Goal: Task Accomplishment & Management: Complete application form

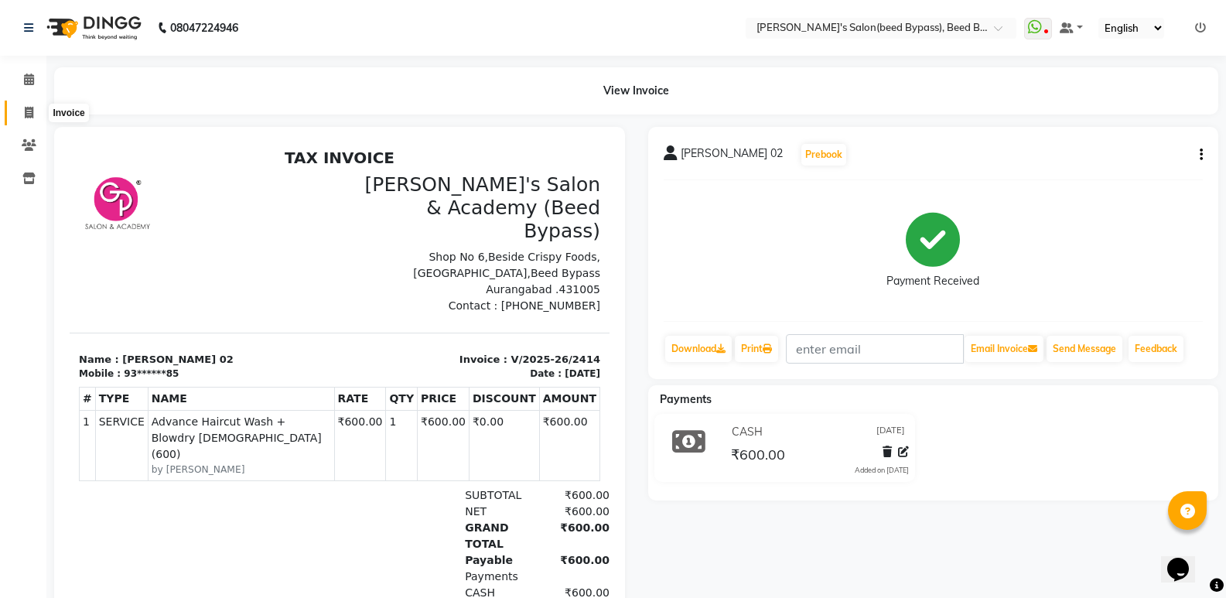
click at [30, 118] on icon at bounding box center [29, 113] width 9 height 12
select select "service"
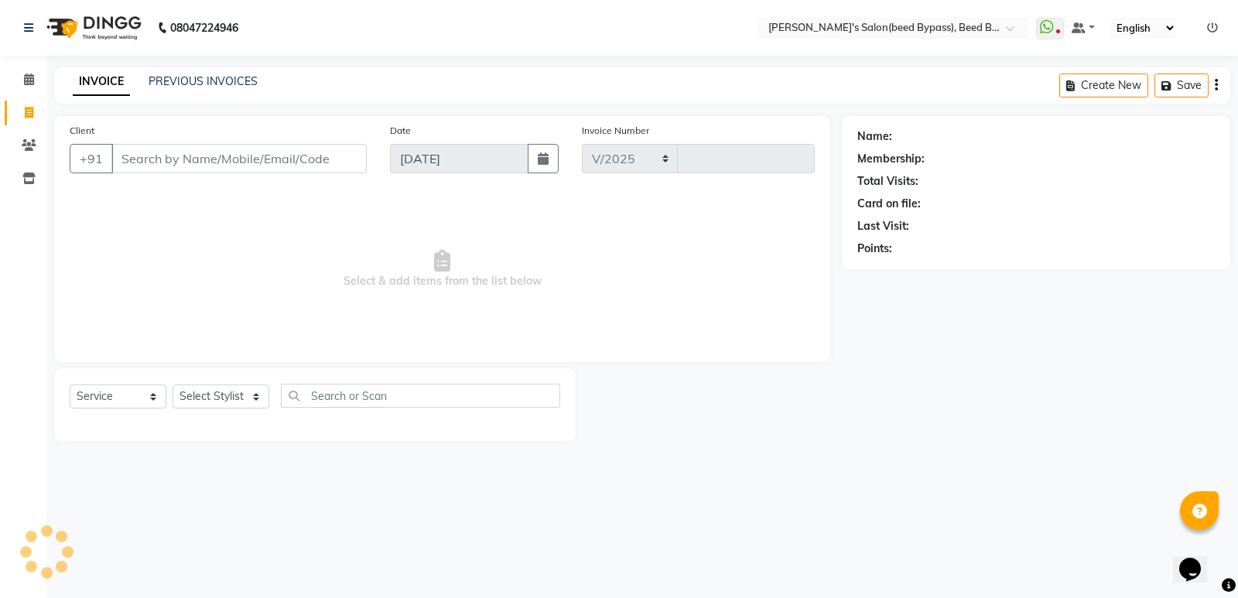
select select "4176"
type input "2415"
click at [145, 166] on input "Client" at bounding box center [238, 158] width 255 height 29
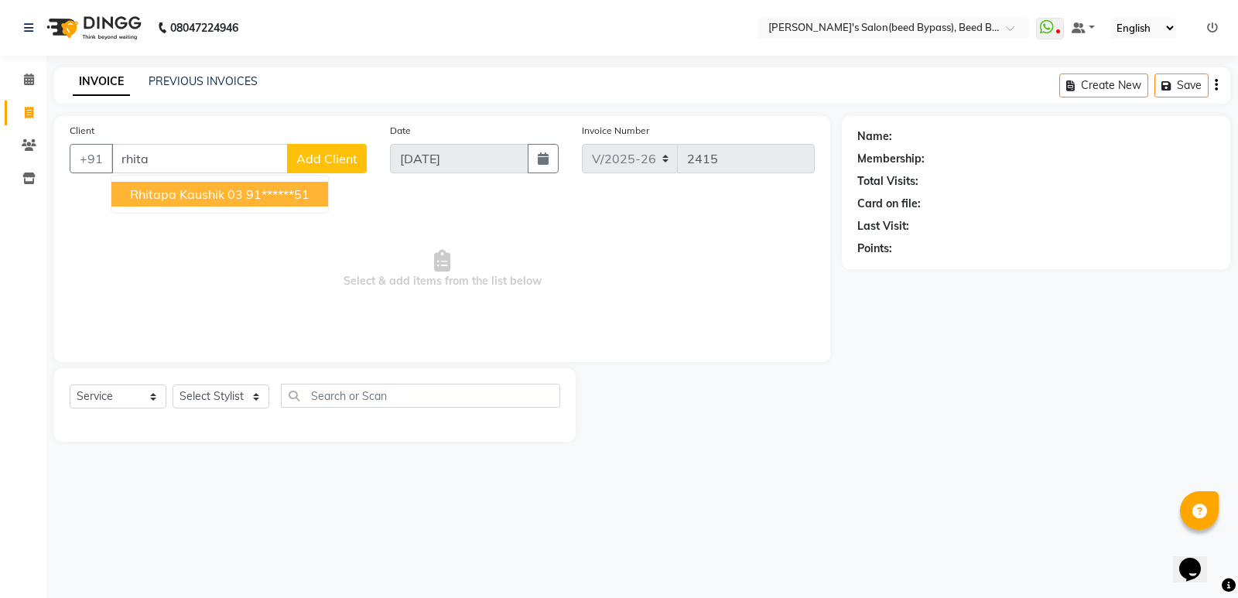
click at [149, 193] on span "rhitapa kaushik 03" at bounding box center [186, 193] width 113 height 15
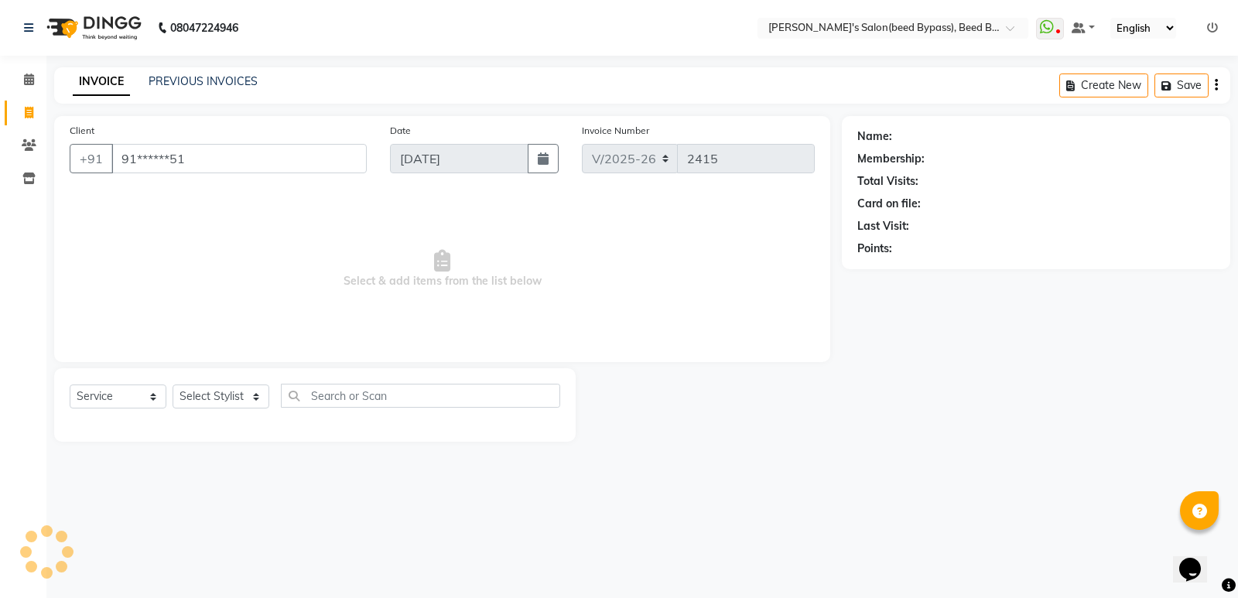
type input "91******51"
select select "1: Object"
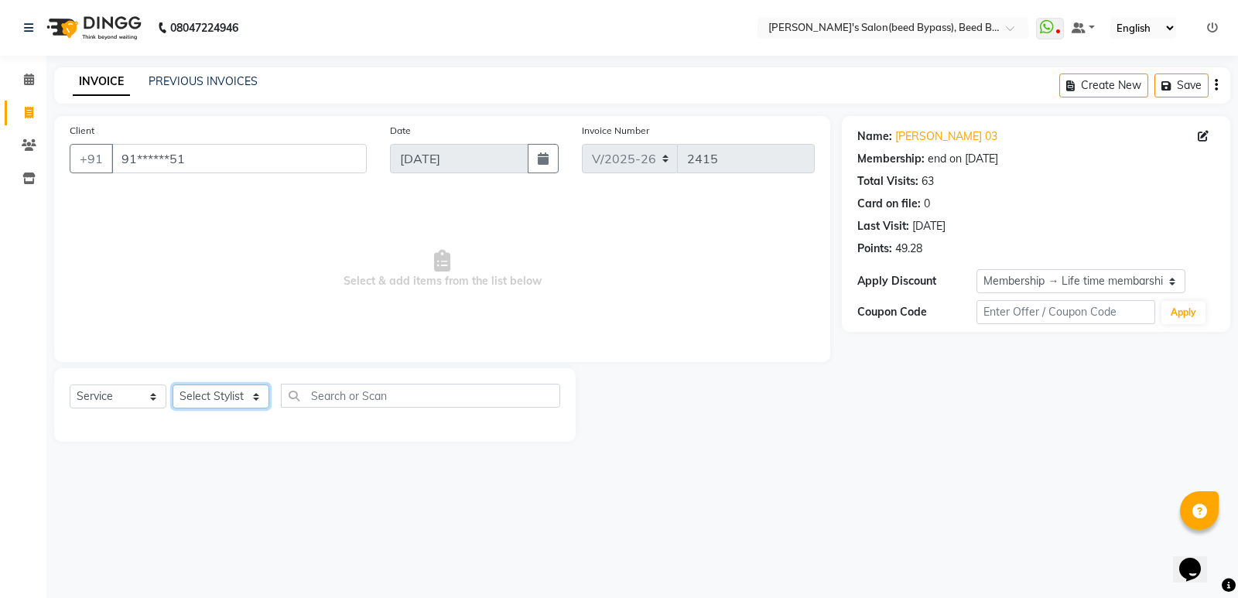
click at [212, 405] on select "Select Stylist [PERSON_NAME] manager [PERSON_NAME] V sagar [PERSON_NAME] [PERSO…" at bounding box center [221, 397] width 97 height 24
select select "28787"
click at [173, 385] on select "Select Stylist [PERSON_NAME] manager [PERSON_NAME] V sagar [PERSON_NAME] [PERSO…" at bounding box center [221, 397] width 97 height 24
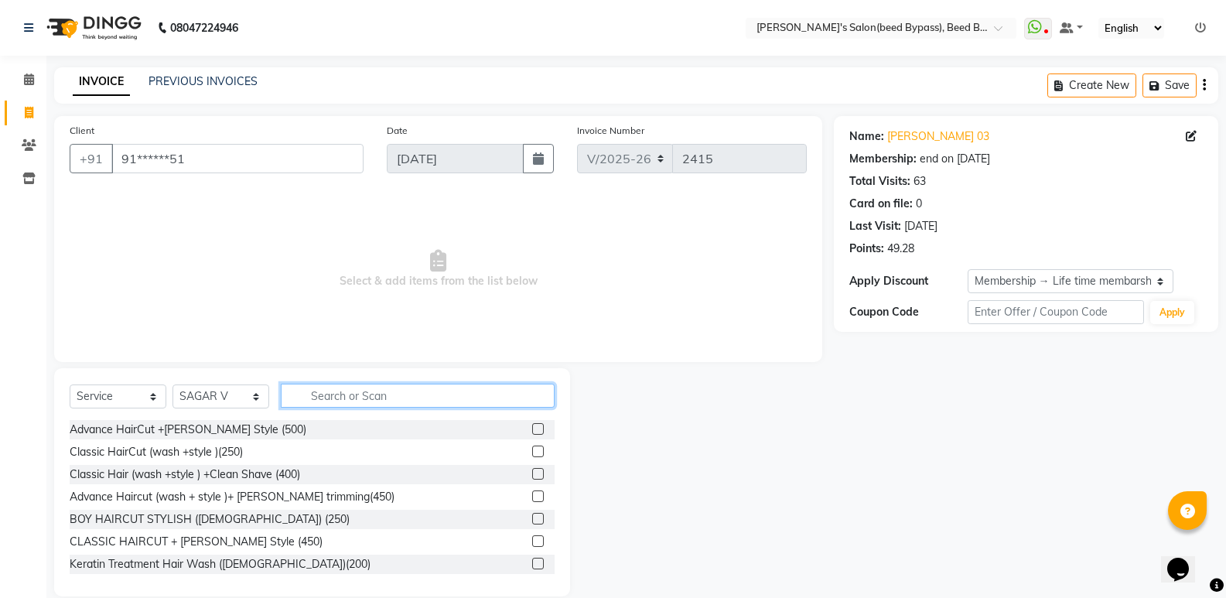
click at [355, 398] on input "text" at bounding box center [418, 396] width 274 height 24
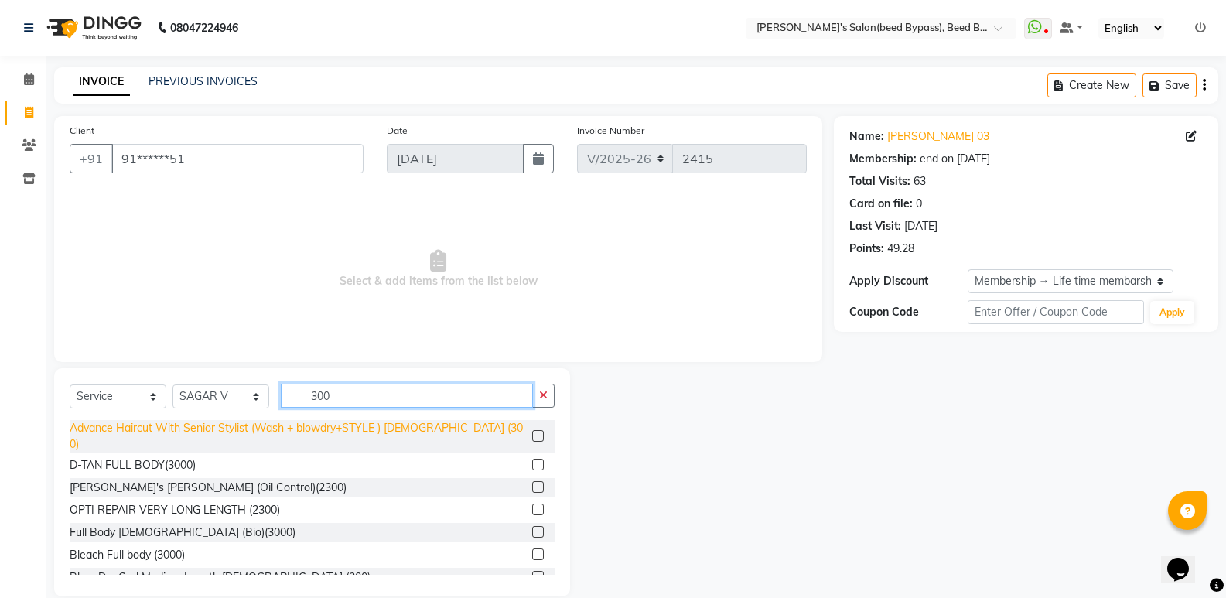
type input "300"
click at [244, 429] on div "Advance Haircut With Senior Stylist (Wash + blowdry+STYLE ) [DEMOGRAPHIC_DATA] …" at bounding box center [298, 436] width 457 height 32
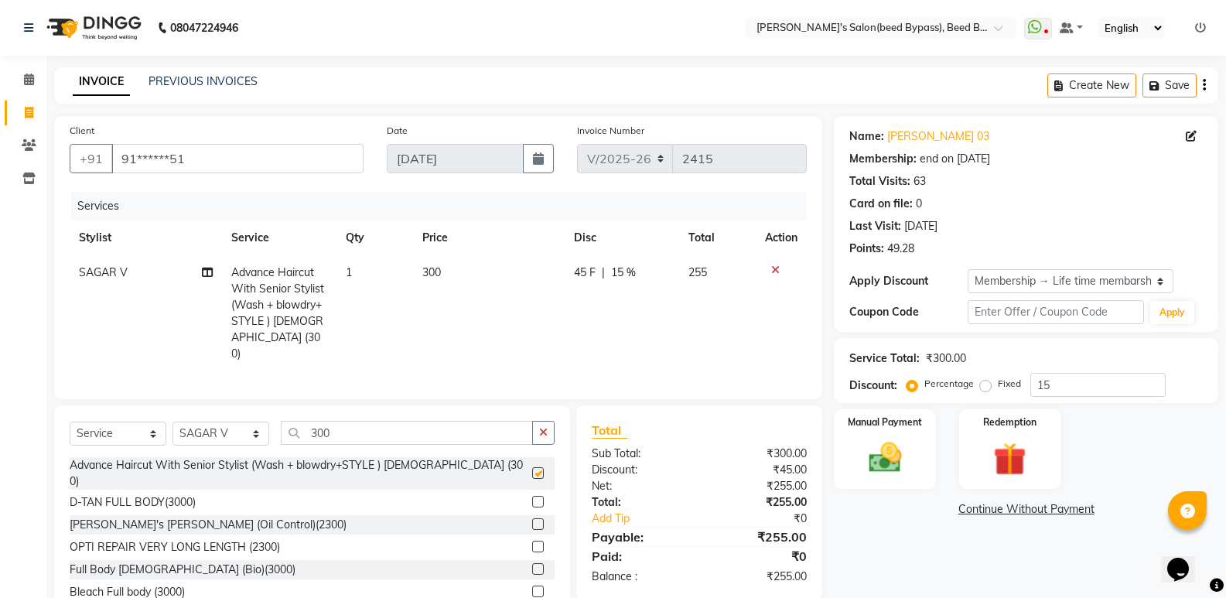
checkbox input "false"
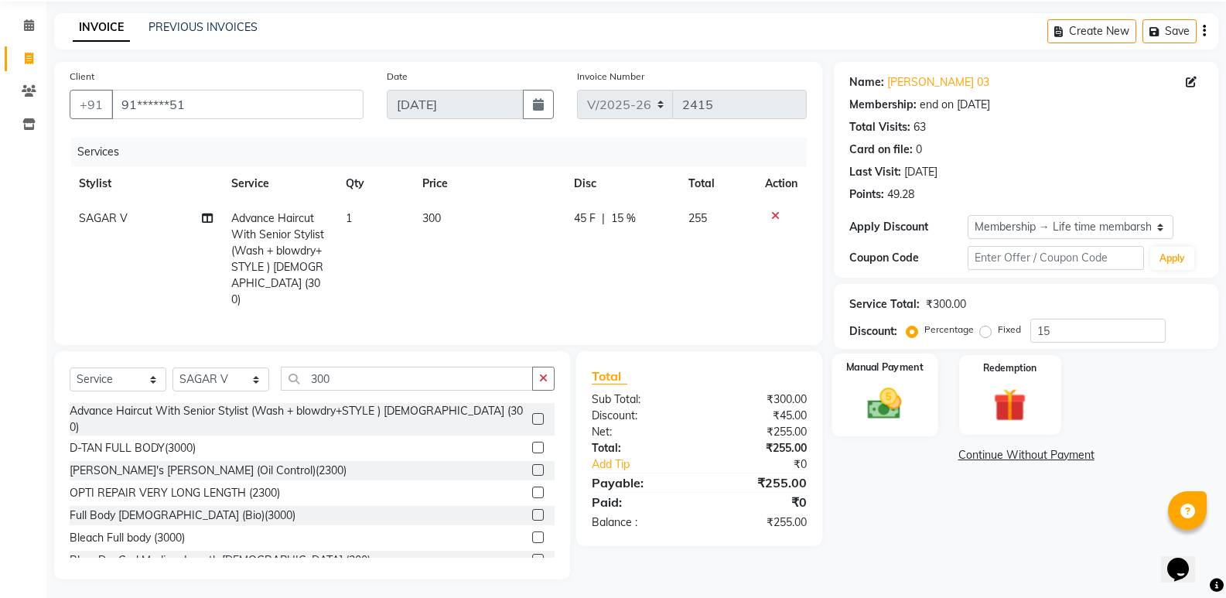
click at [882, 406] on img at bounding box center [884, 403] width 55 height 39
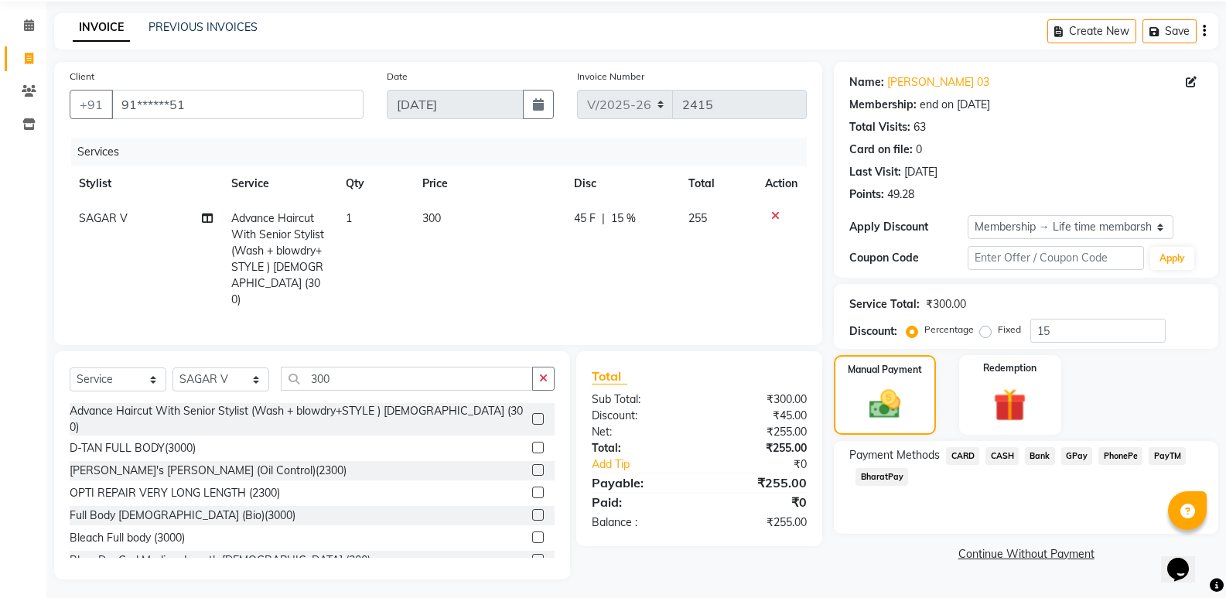
click at [1117, 460] on span "PhonePe" at bounding box center [1121, 456] width 44 height 18
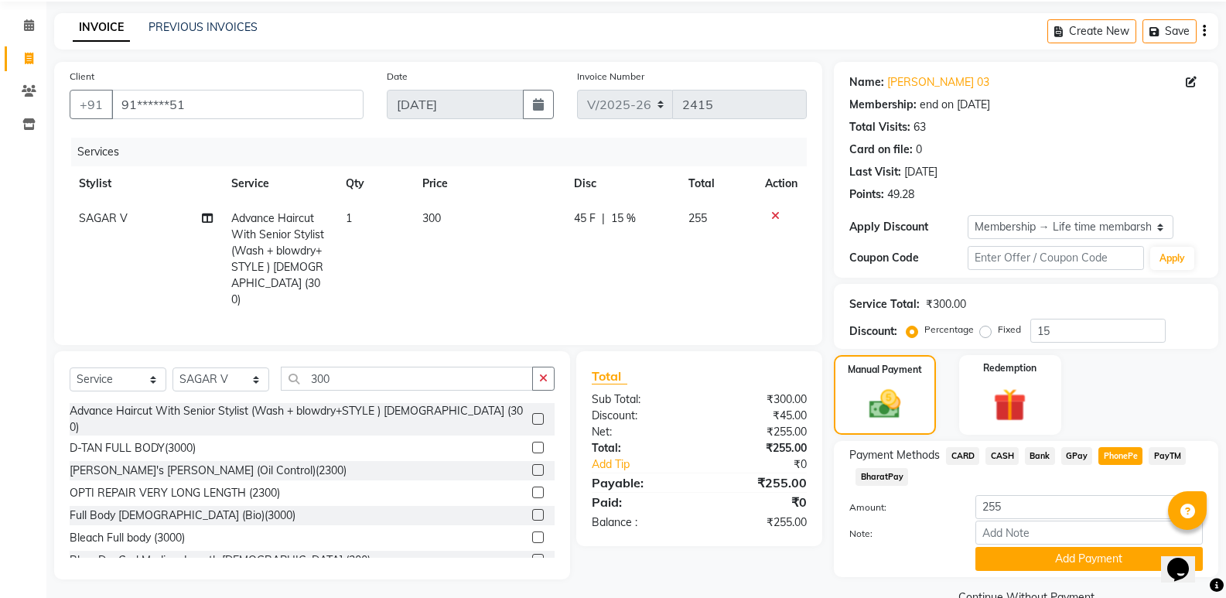
scroll to position [88, 0]
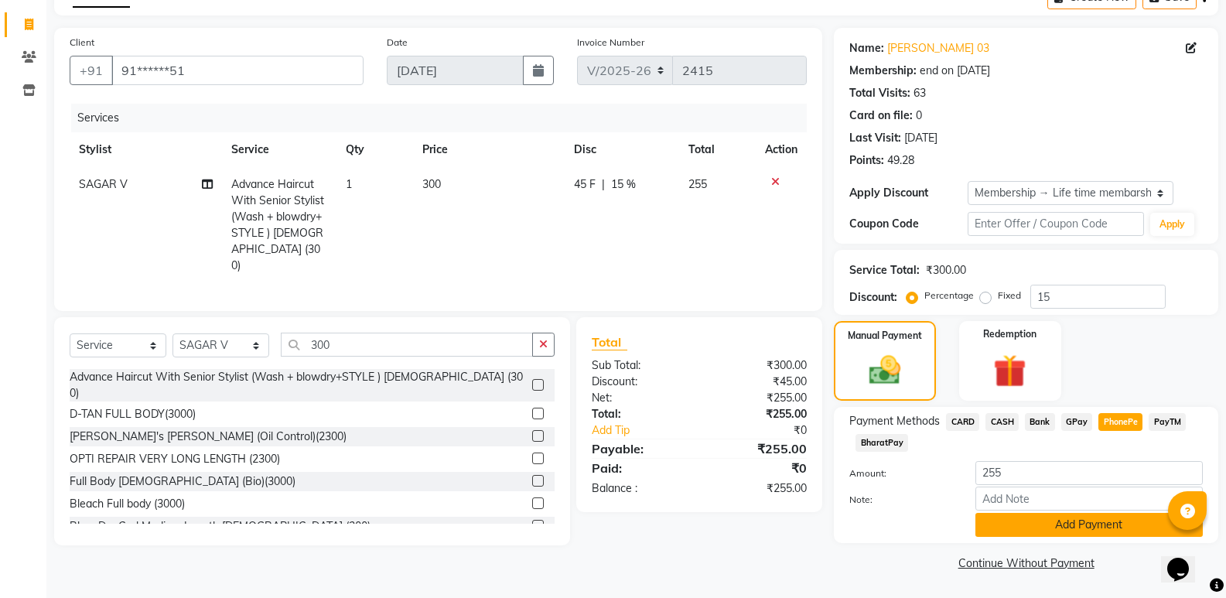
click at [1050, 531] on button "Add Payment" at bounding box center [1089, 525] width 227 height 24
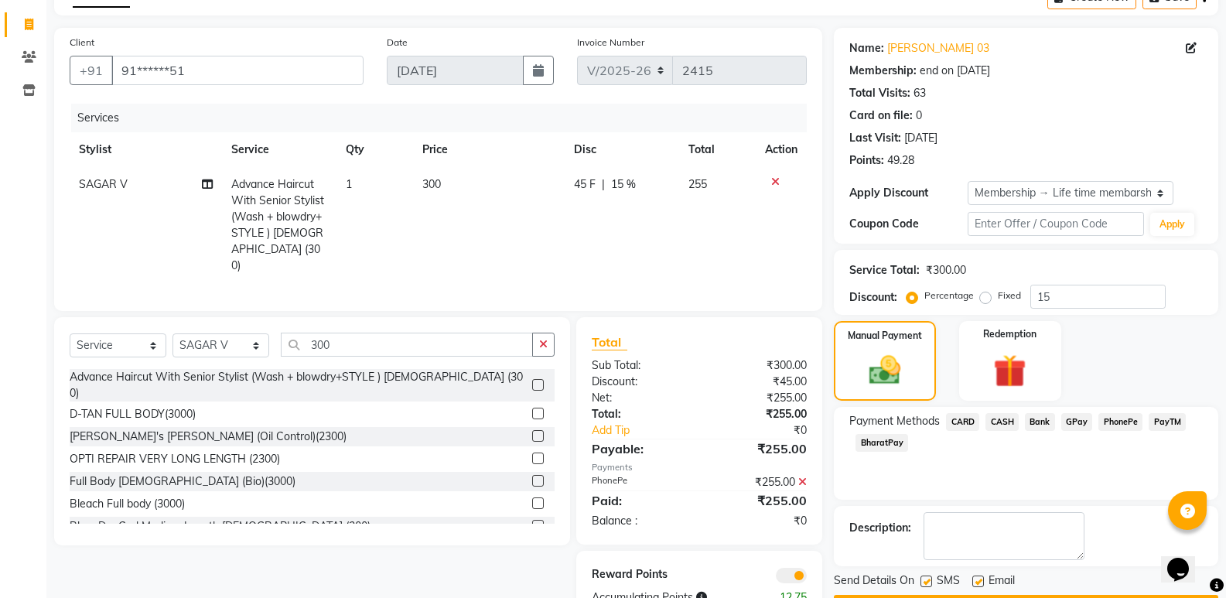
scroll to position [132, 0]
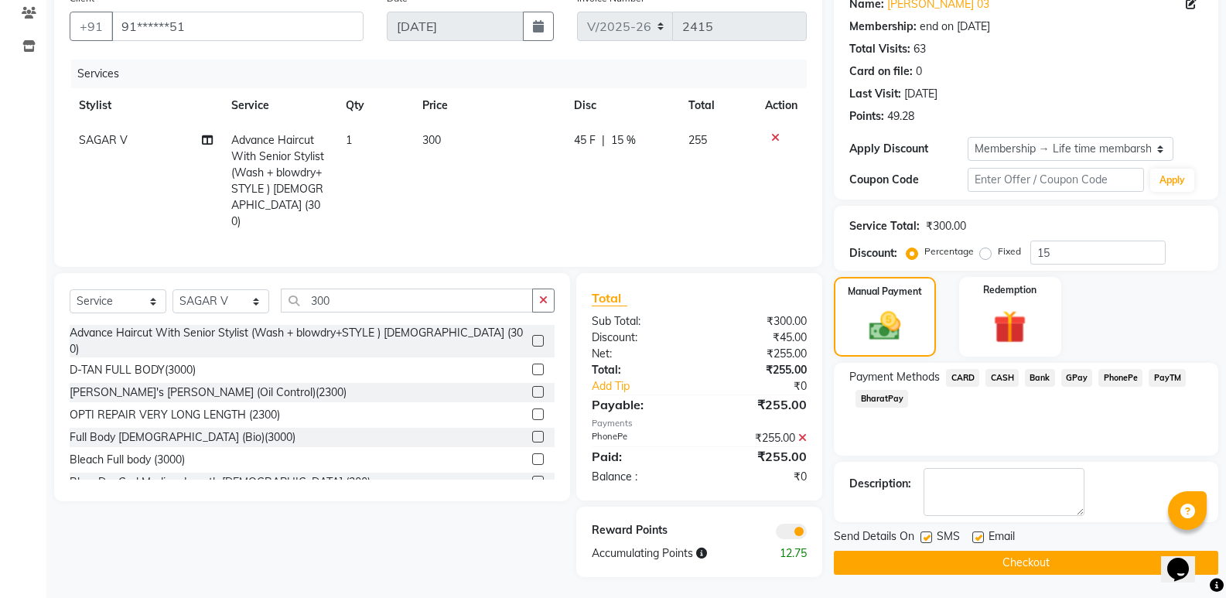
click at [1048, 555] on button "Checkout" at bounding box center [1026, 563] width 385 height 24
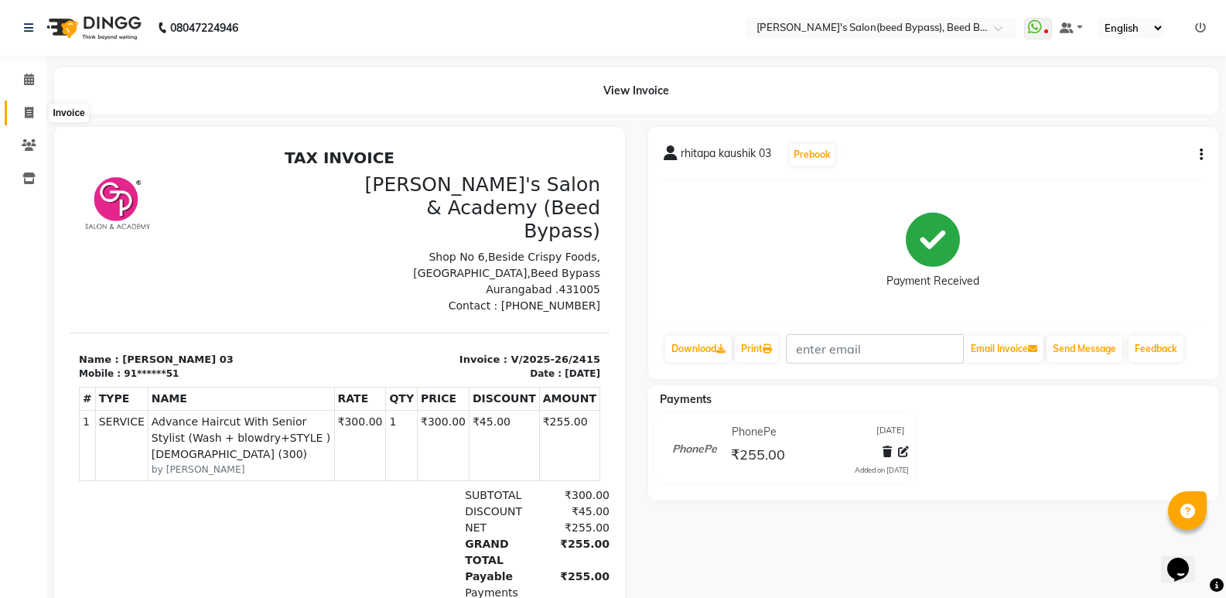
click at [25, 118] on span at bounding box center [28, 113] width 27 height 18
select select "service"
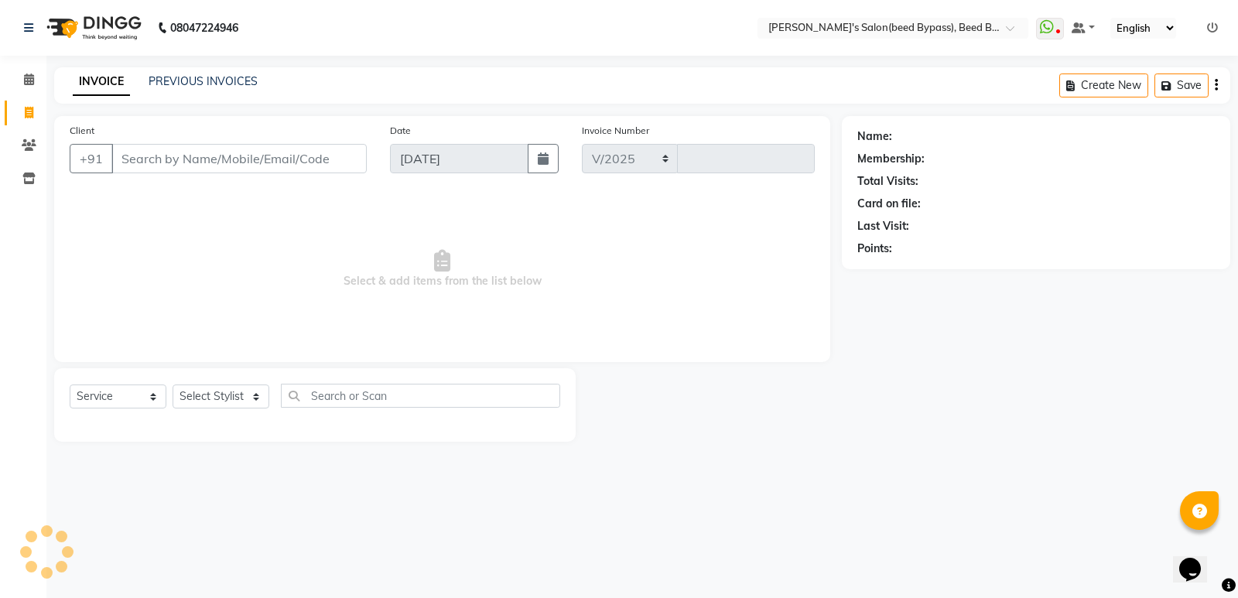
select select "4176"
type input "2416"
click at [234, 398] on select "Select Stylist [PERSON_NAME] manager [PERSON_NAME] V sagar [PERSON_NAME] [PERSO…" at bounding box center [221, 397] width 97 height 24
select select "77699"
click at [173, 385] on select "Select Stylist [PERSON_NAME] manager [PERSON_NAME] V sagar [PERSON_NAME] [PERSO…" at bounding box center [221, 397] width 97 height 24
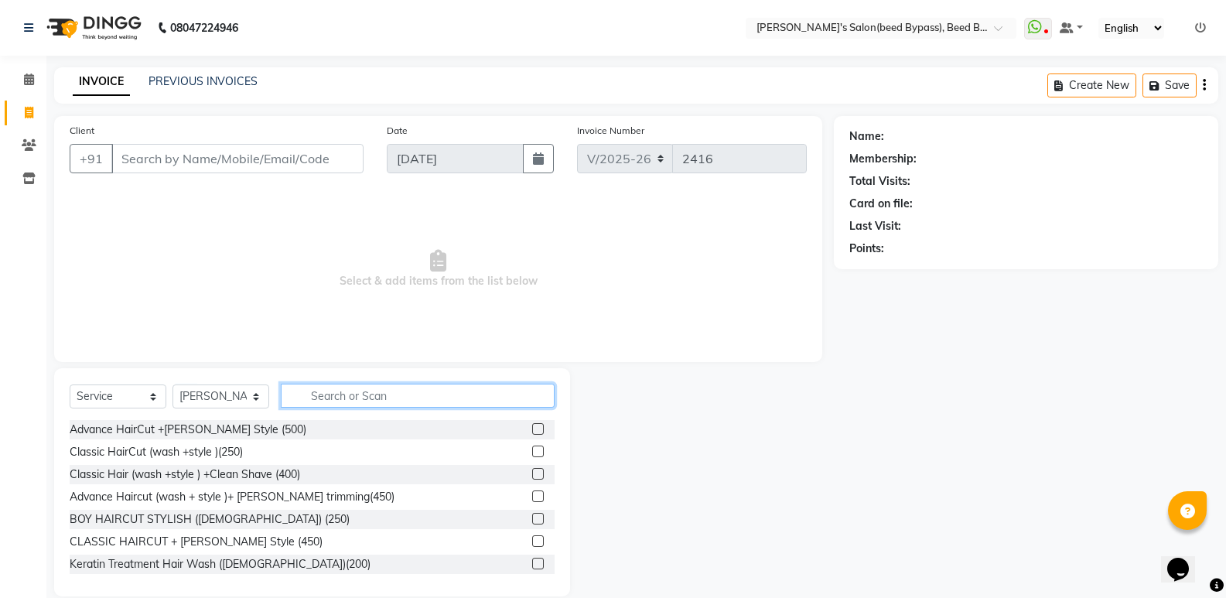
click at [324, 389] on input "text" at bounding box center [418, 396] width 274 height 24
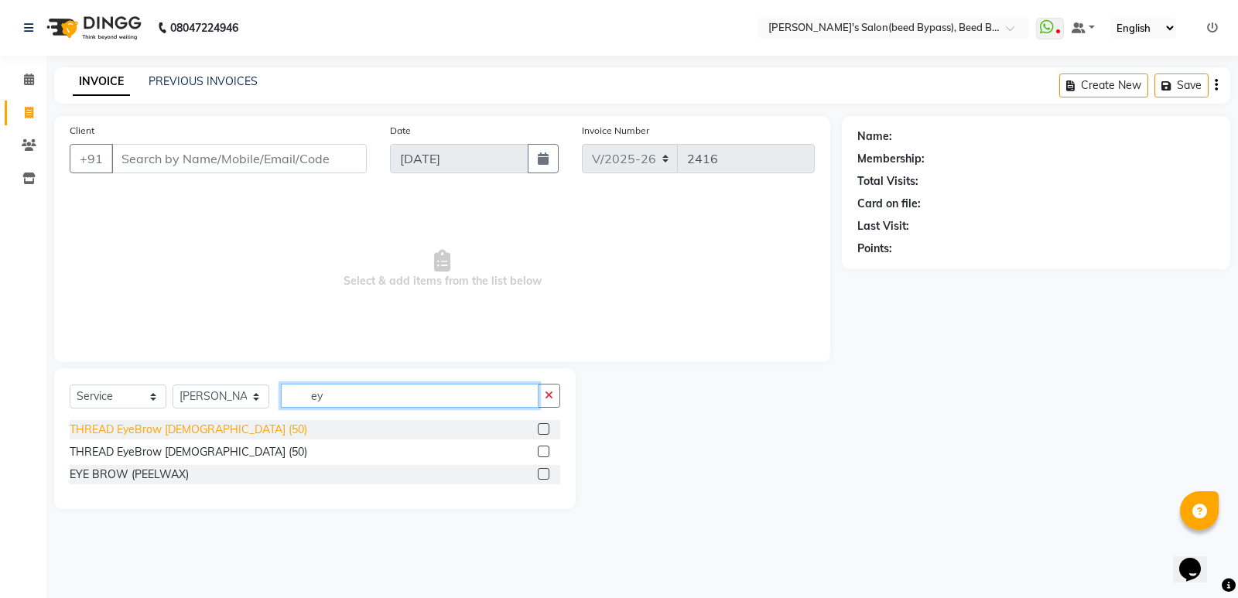
type input "ey"
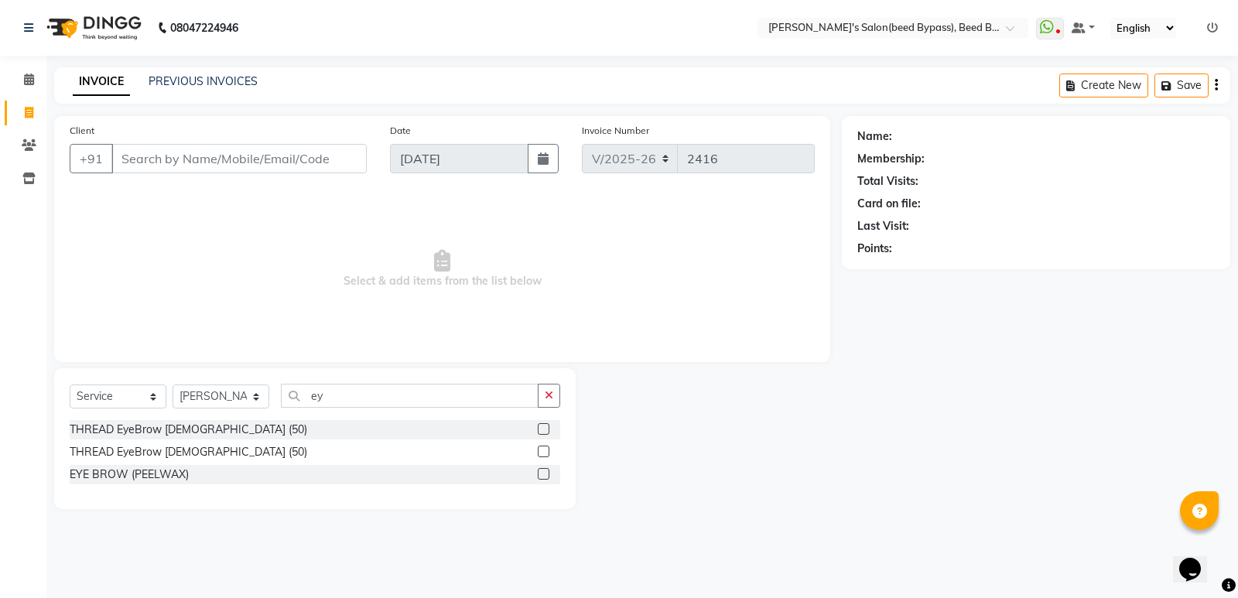
drag, startPoint x: 182, startPoint y: 432, endPoint x: 234, endPoint y: 401, distance: 60.4
click at [183, 431] on div "THREAD EyeBrow [DEMOGRAPHIC_DATA] (50)" at bounding box center [189, 430] width 238 height 16
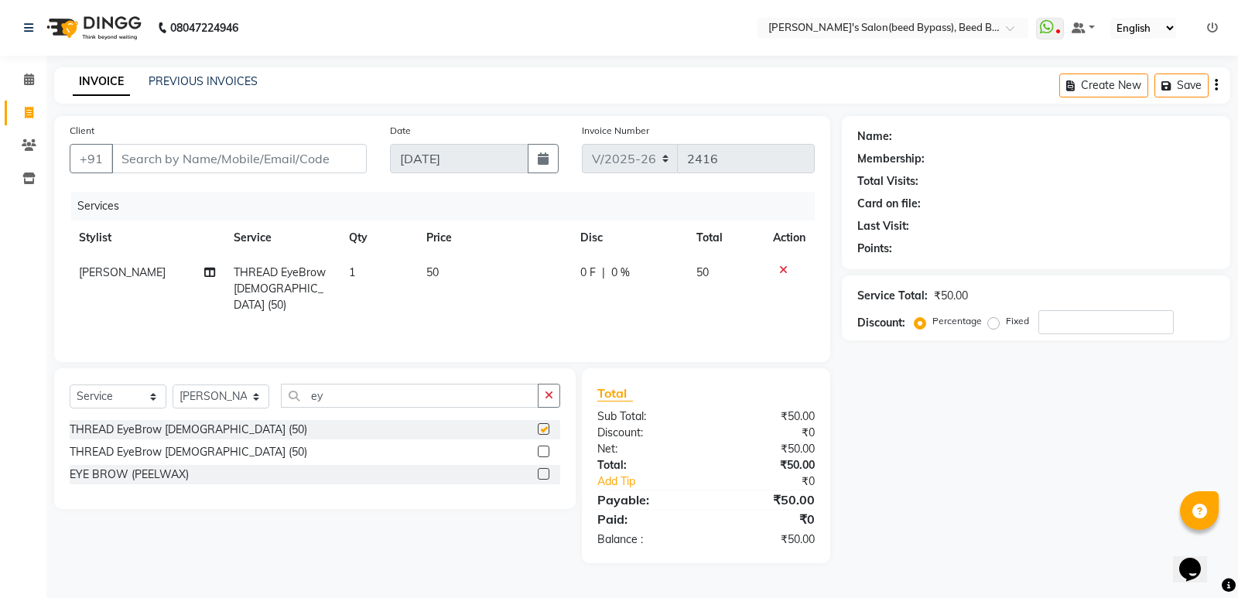
checkbox input "false"
click at [330, 401] on input "ey" at bounding box center [410, 396] width 258 height 24
type input "e"
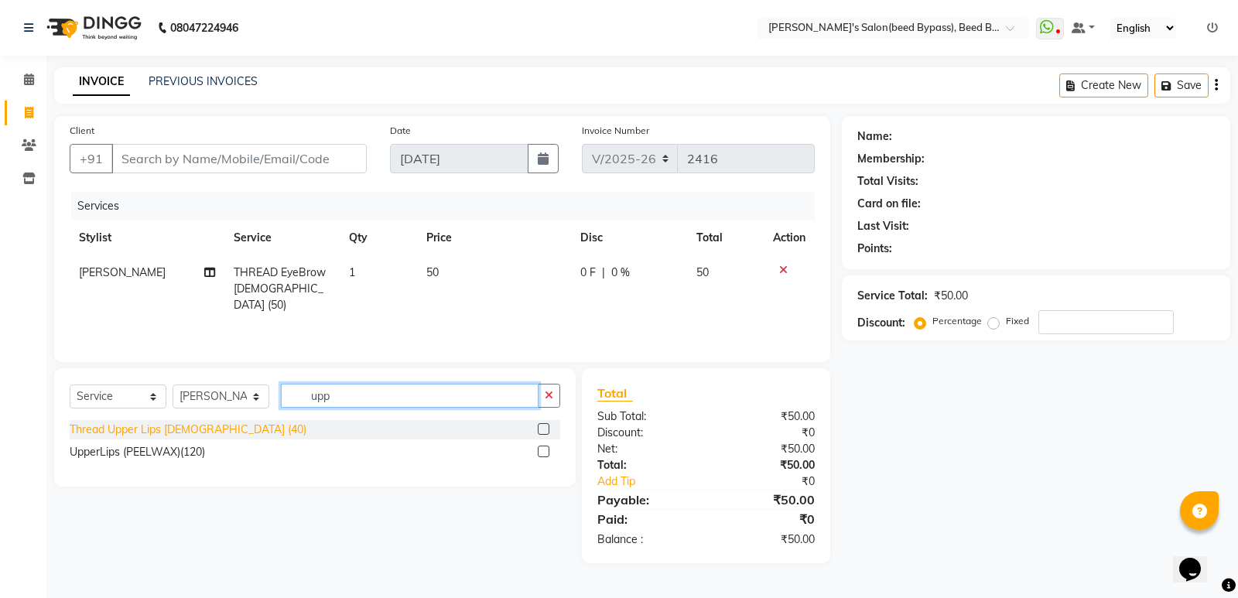
type input "upp"
click at [172, 425] on div "Thread Upper Lips [DEMOGRAPHIC_DATA] (40)" at bounding box center [188, 430] width 237 height 16
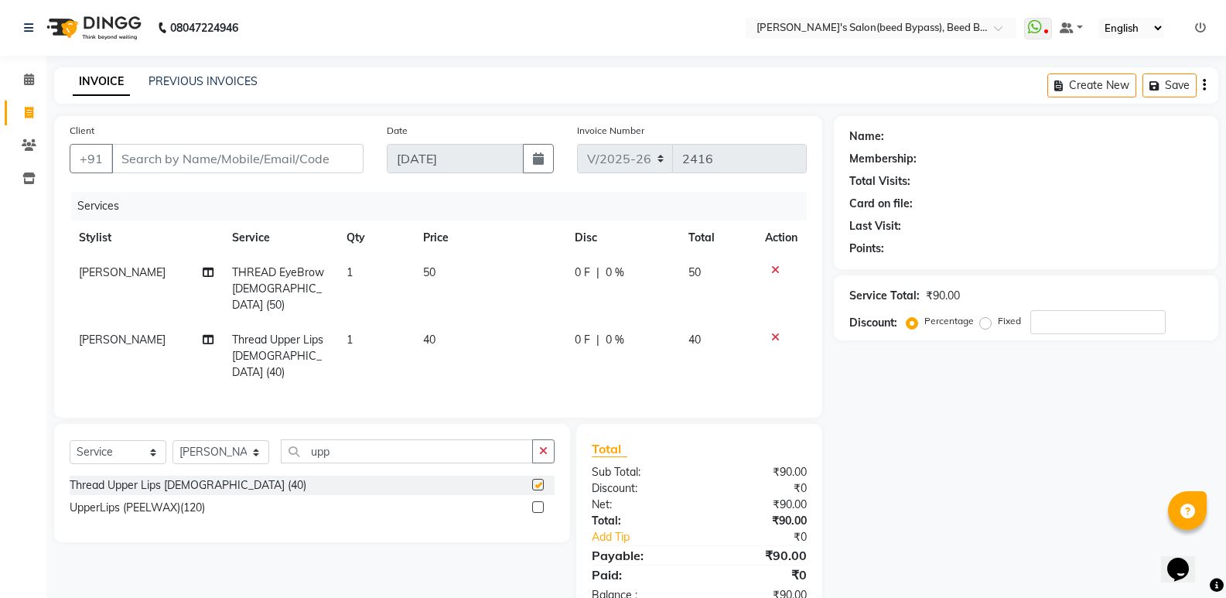
checkbox input "false"
click at [364, 440] on input "upp" at bounding box center [407, 452] width 252 height 24
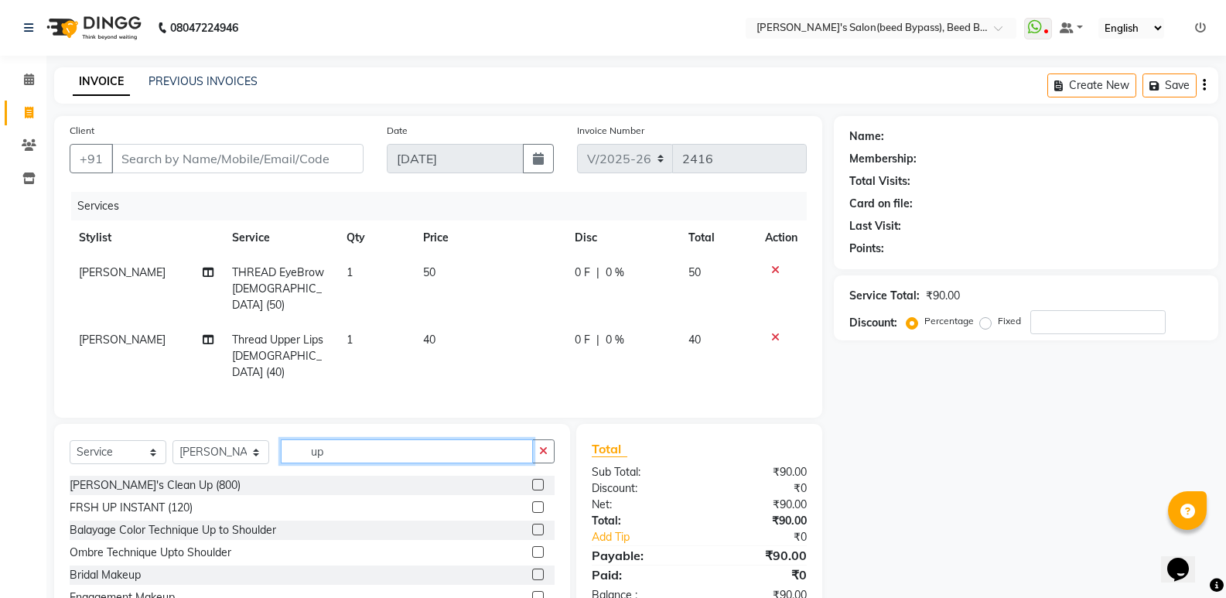
type input "u"
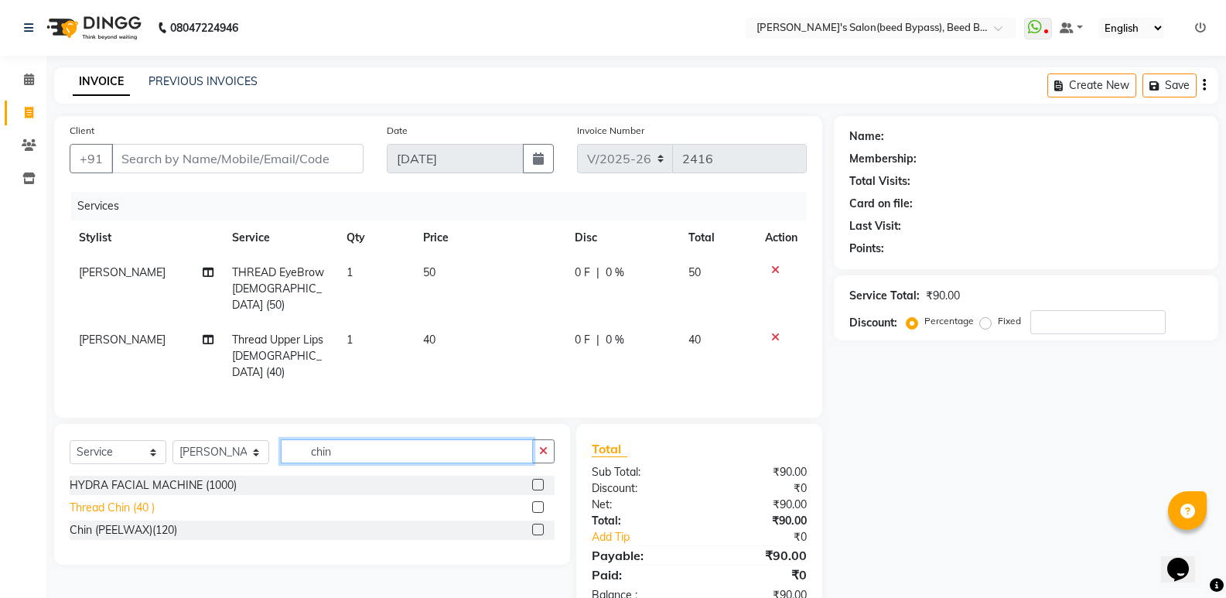
type input "chin"
click at [139, 500] on div "Thread Chin (40 )" at bounding box center [112, 508] width 85 height 16
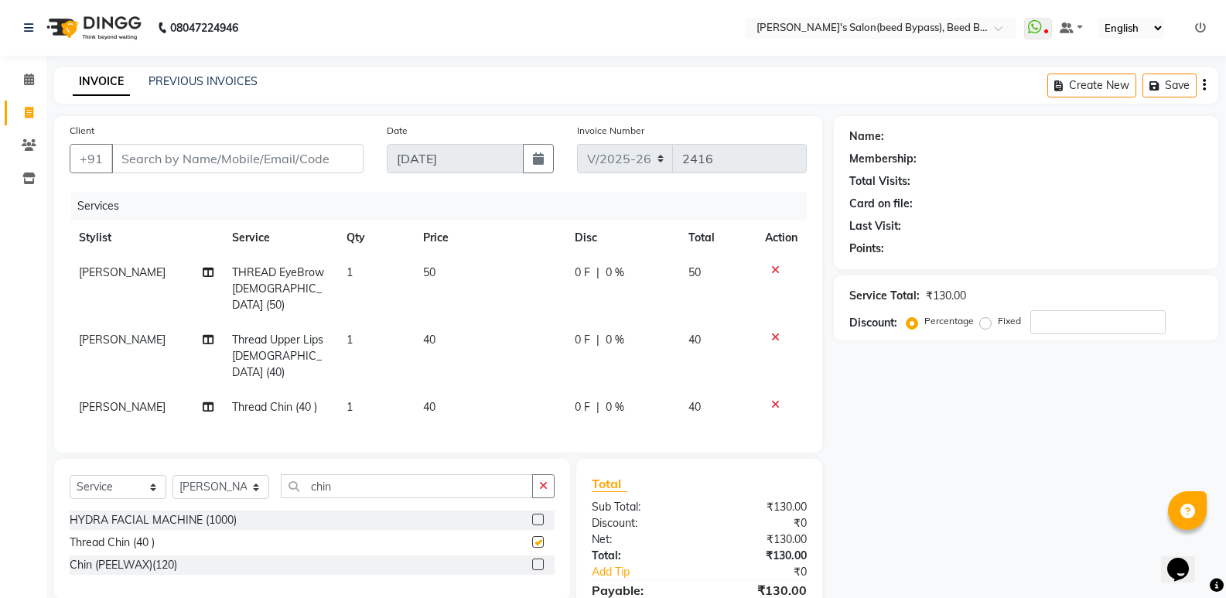
checkbox input "false"
click at [357, 474] on input "chin" at bounding box center [407, 486] width 252 height 24
type input "c"
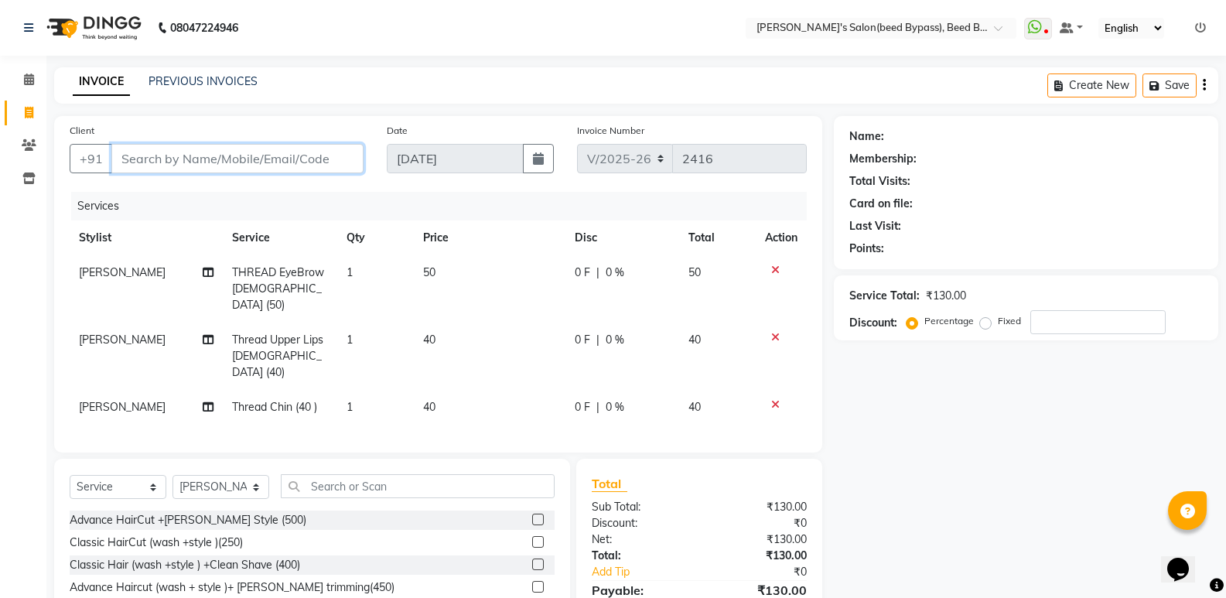
click at [188, 162] on input "Client" at bounding box center [237, 158] width 252 height 29
type input "9"
type input "0"
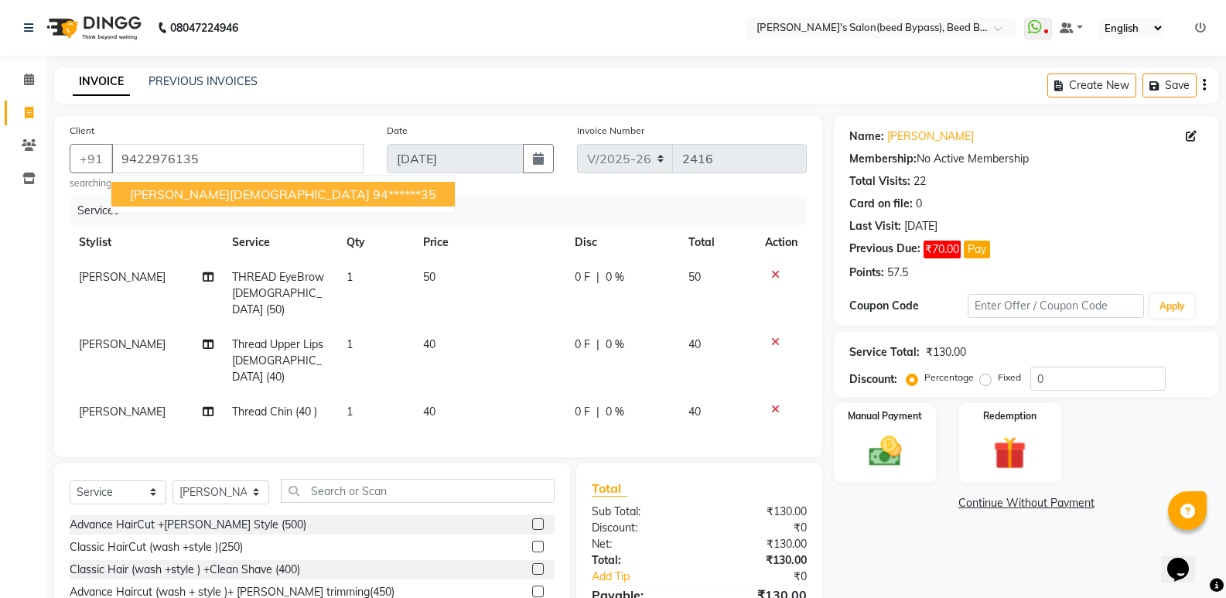
click at [162, 195] on span "[PERSON_NAME][DEMOGRAPHIC_DATA]" at bounding box center [250, 193] width 240 height 15
type input "94******35"
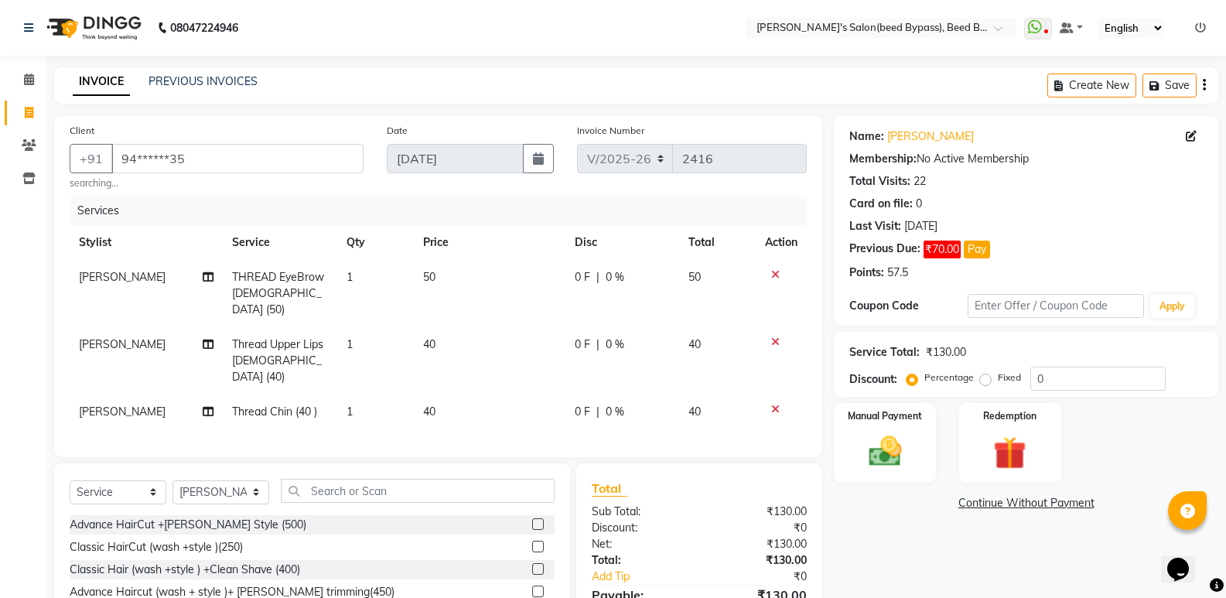
scroll to position [96, 0]
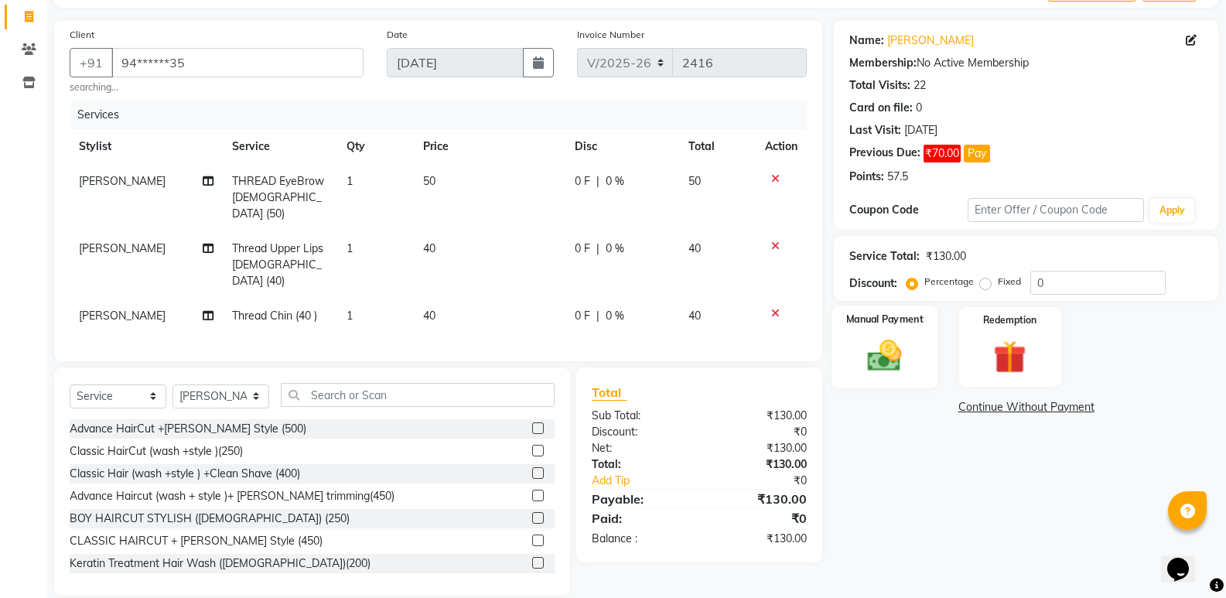
click at [874, 336] on img at bounding box center [884, 355] width 55 height 39
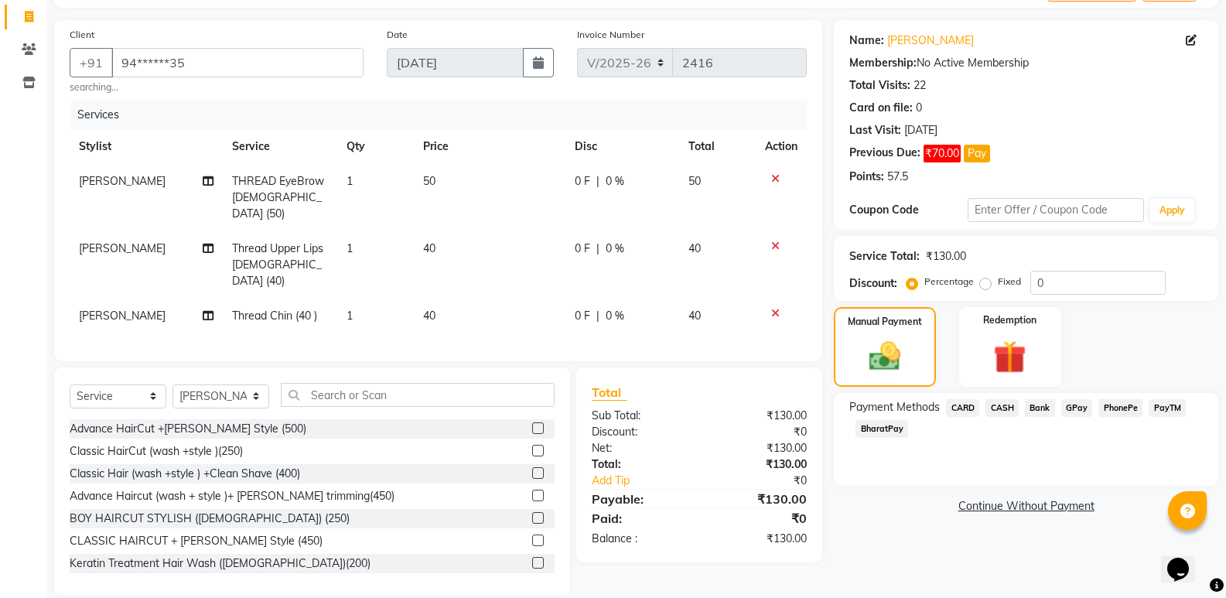
click at [1014, 405] on span "CASH" at bounding box center [1002, 408] width 33 height 18
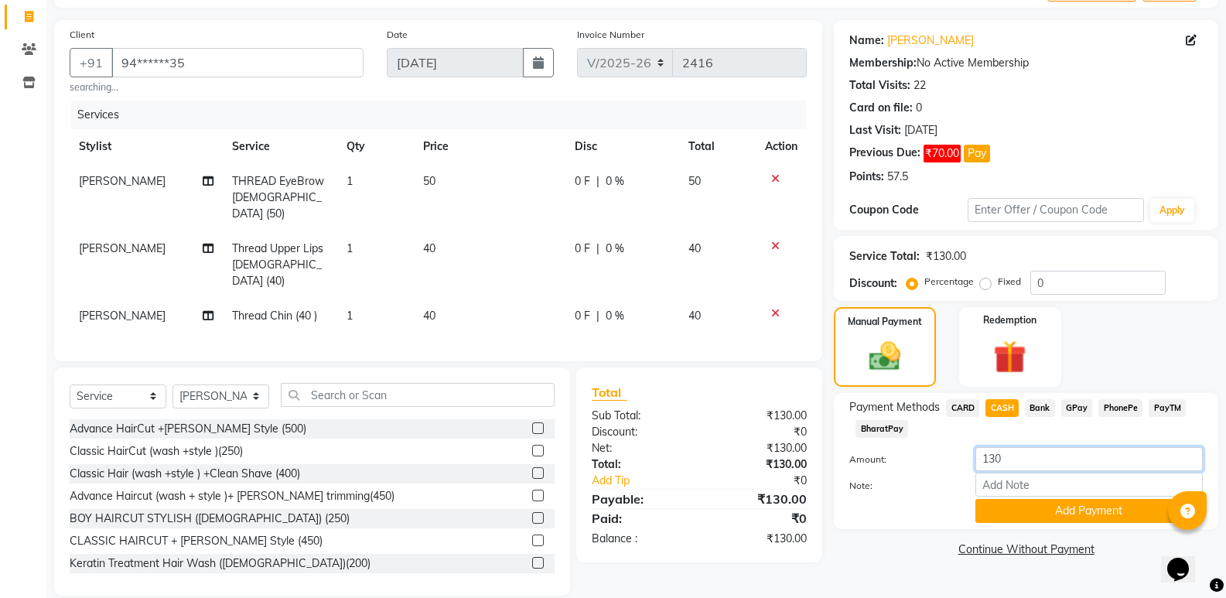
click at [1006, 461] on input "130" at bounding box center [1089, 459] width 227 height 24
type input "120"
click at [1003, 481] on input "Note:" at bounding box center [1089, 485] width 227 height 24
type input "1"
click at [1008, 453] on input "120" at bounding box center [1089, 459] width 227 height 24
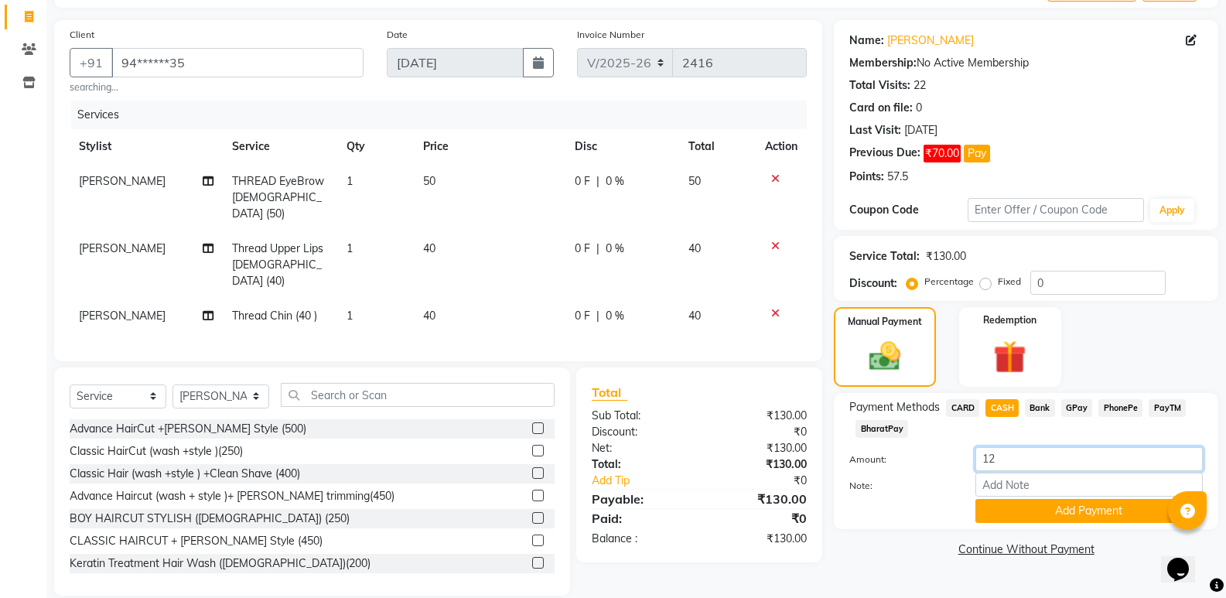
type input "1"
click at [522, 299] on td "40" at bounding box center [490, 316] width 152 height 35
select select "77699"
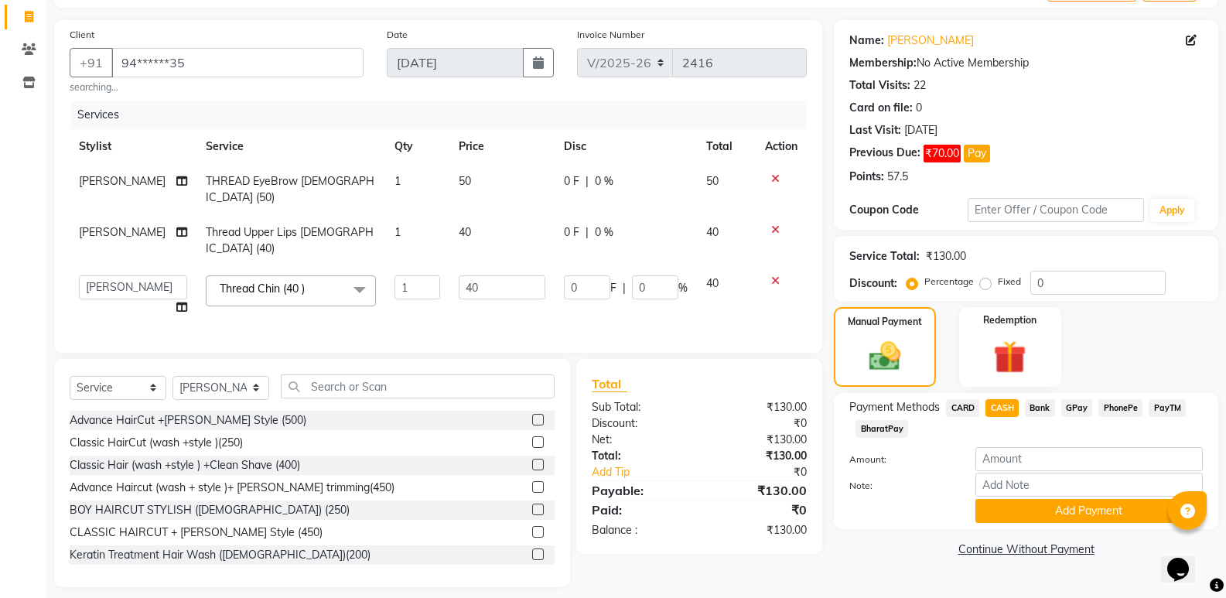
scroll to position [87, 0]
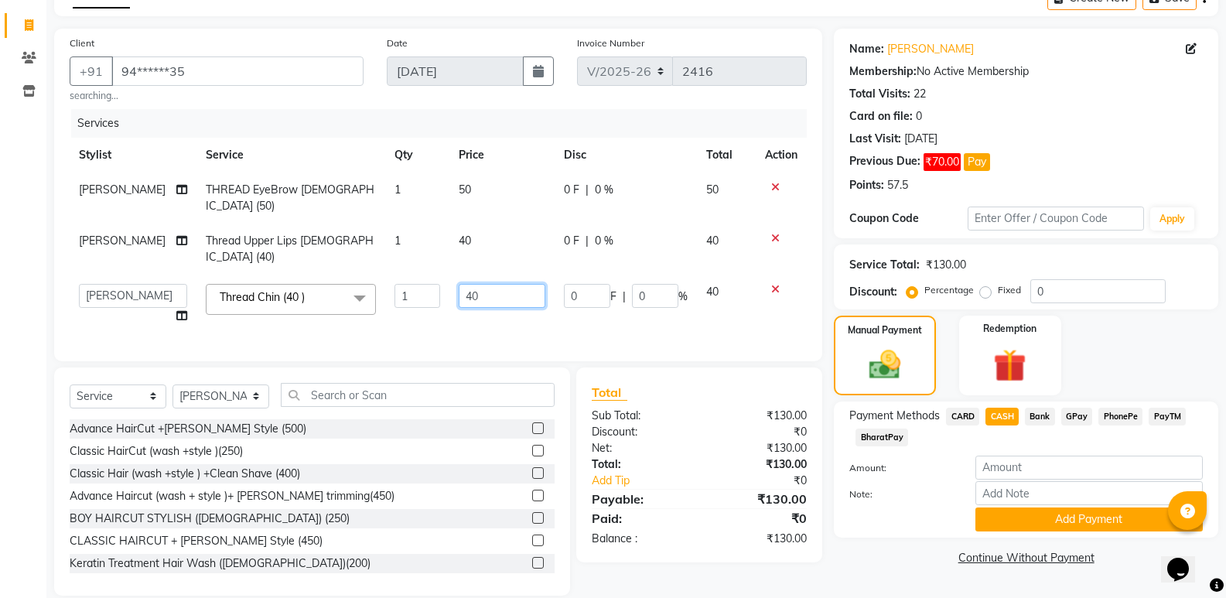
click at [516, 284] on input "40" at bounding box center [502, 296] width 87 height 24
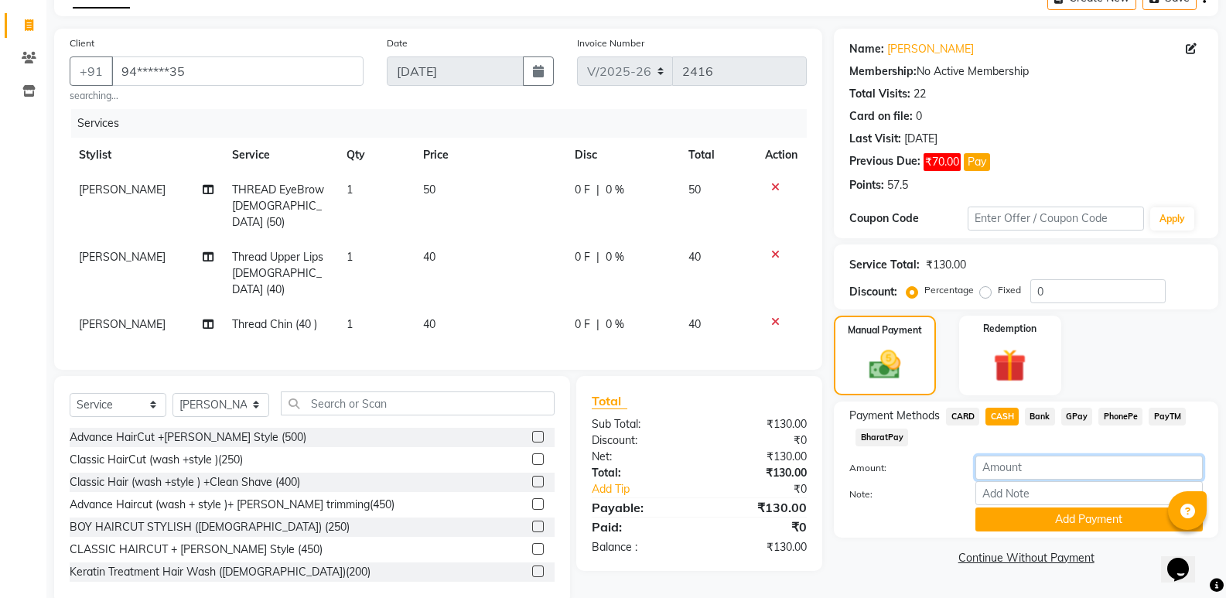
drag, startPoint x: 993, startPoint y: 457, endPoint x: 1002, endPoint y: 458, distance: 9.3
click at [1002, 458] on input "number" at bounding box center [1089, 468] width 227 height 24
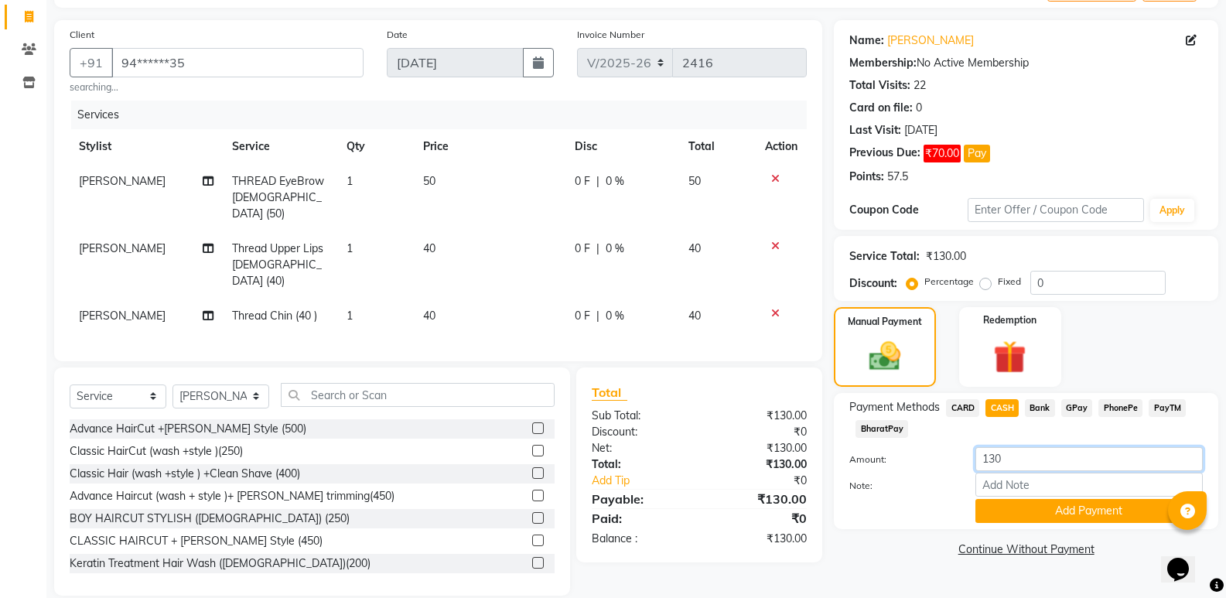
click at [1000, 460] on input "130" at bounding box center [1089, 459] width 227 height 24
click at [1010, 458] on input "130" at bounding box center [1089, 459] width 227 height 24
type input "120"
click at [1026, 504] on button "Add Payment" at bounding box center [1089, 511] width 227 height 24
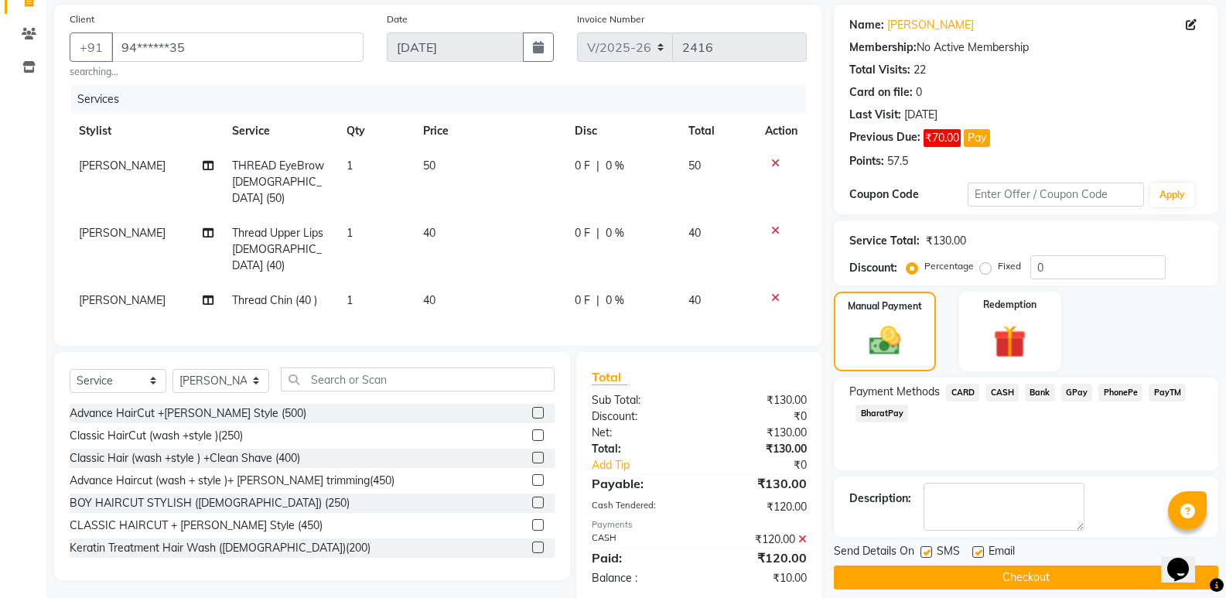
scroll to position [126, 0]
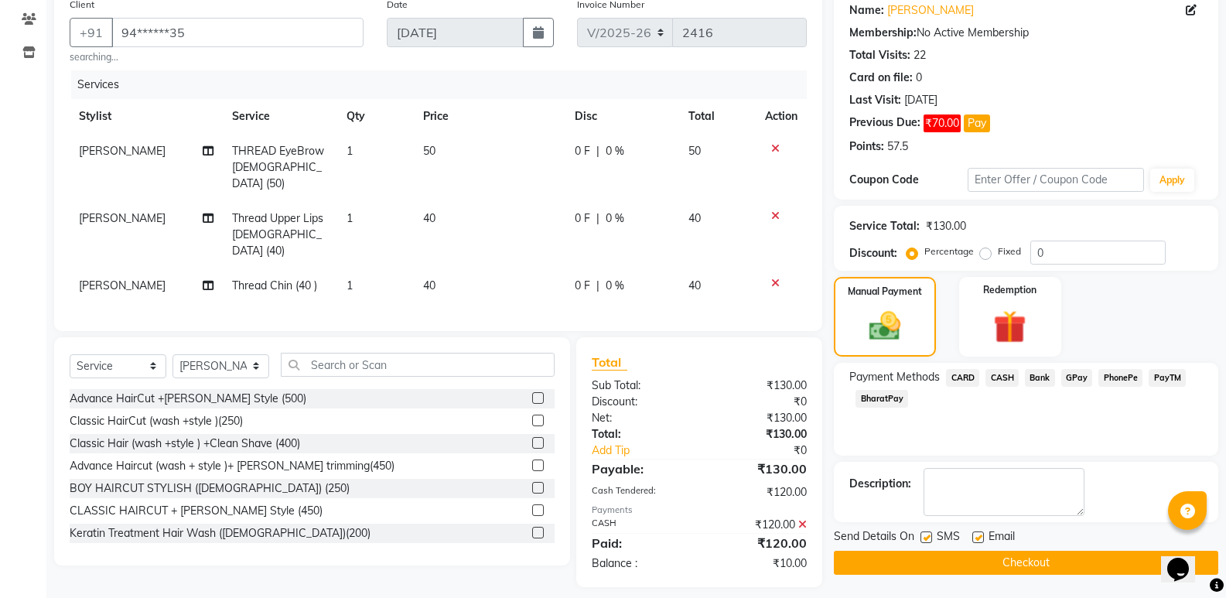
click at [994, 562] on button "Checkout" at bounding box center [1026, 563] width 385 height 24
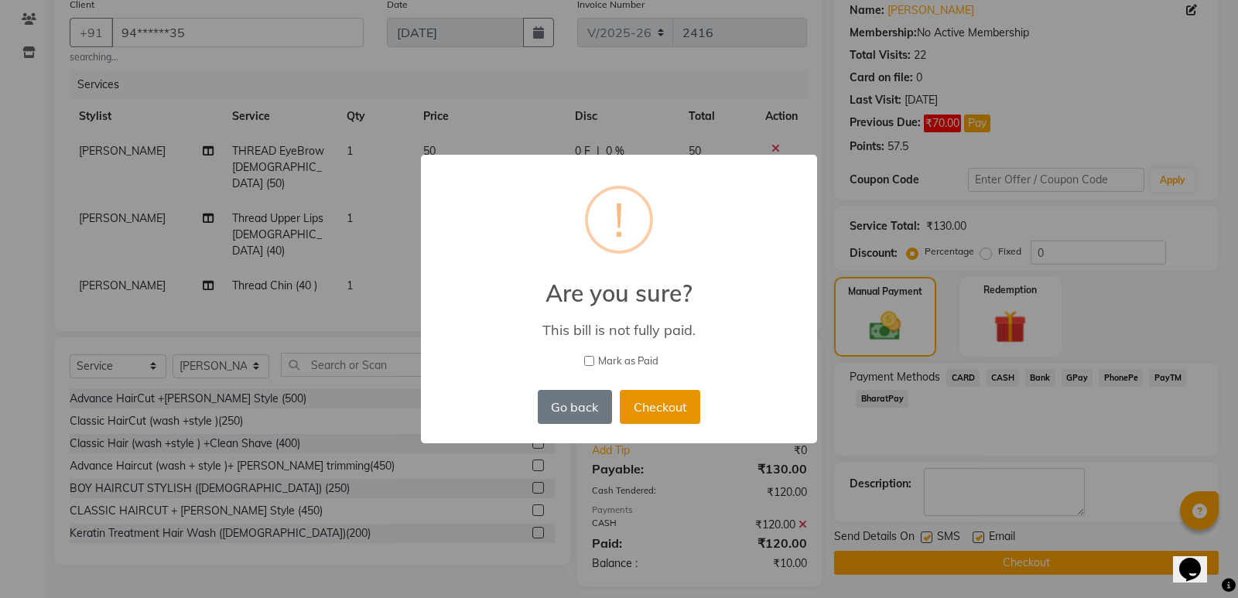
click at [663, 412] on button "Checkout" at bounding box center [660, 407] width 80 height 34
